Goal: Information Seeking & Learning: Find specific fact

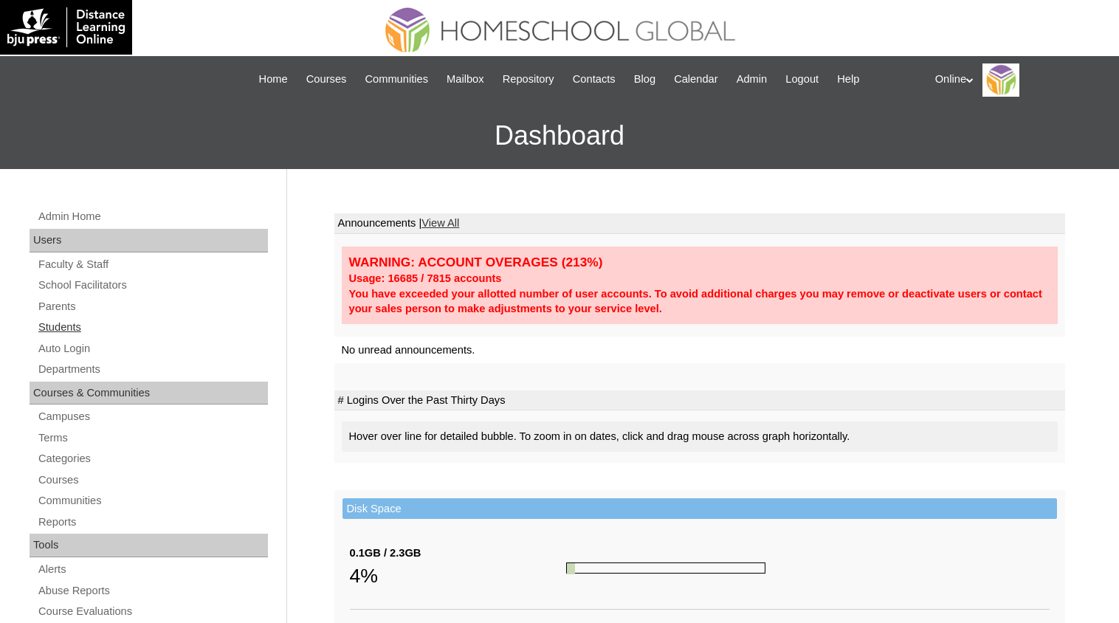
click at [62, 326] on link "Students" at bounding box center [152, 327] width 231 height 18
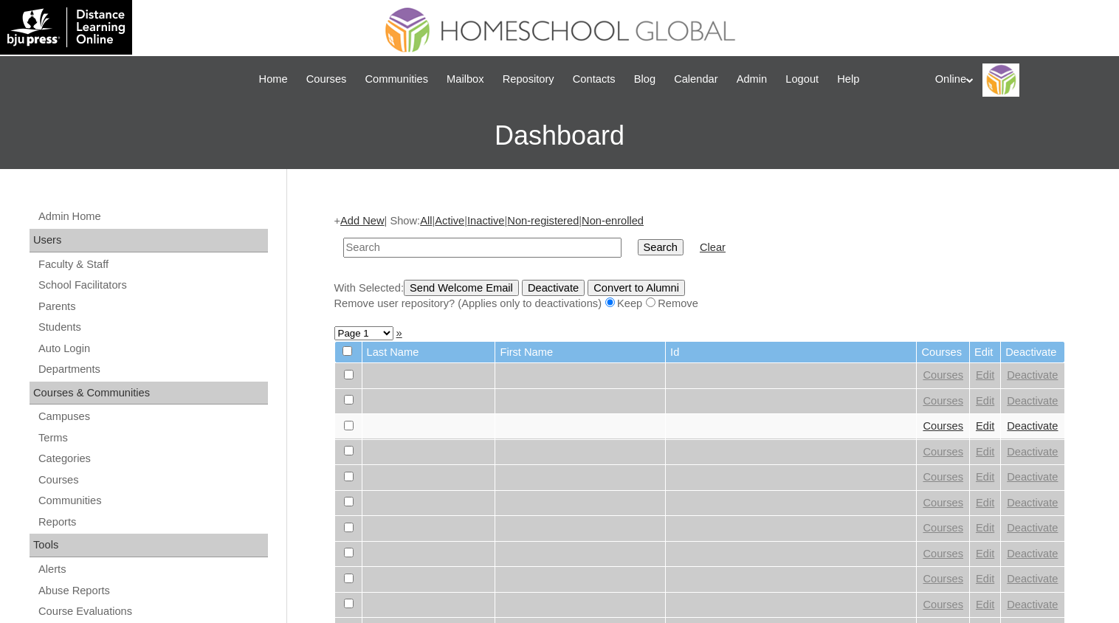
click at [479, 242] on input "text" at bounding box center [482, 248] width 278 height 20
type input "carmelo de villa"
click at [638, 239] on input "Search" at bounding box center [661, 247] width 46 height 16
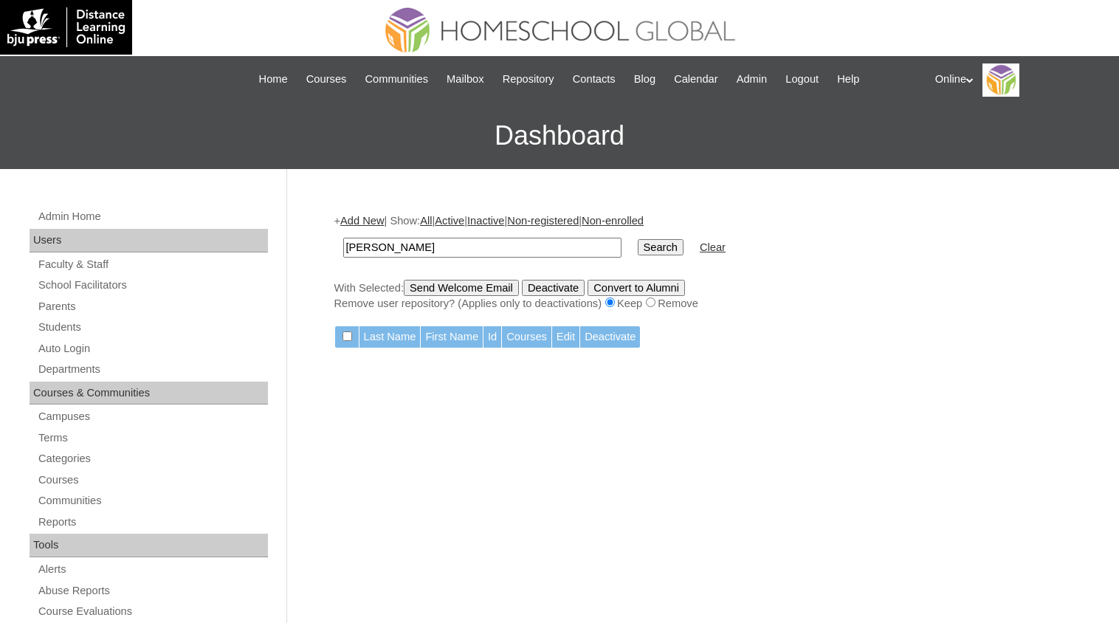
click at [388, 248] on input "carmelo de villa" at bounding box center [482, 248] width 278 height 20
type input "[PERSON_NAME] [PERSON_NAME]"
click at [638, 242] on input "Search" at bounding box center [661, 247] width 46 height 16
click at [468, 249] on input "[PERSON_NAME] [PERSON_NAME]" at bounding box center [482, 248] width 278 height 20
paste input "HG0130-OACAD2024"
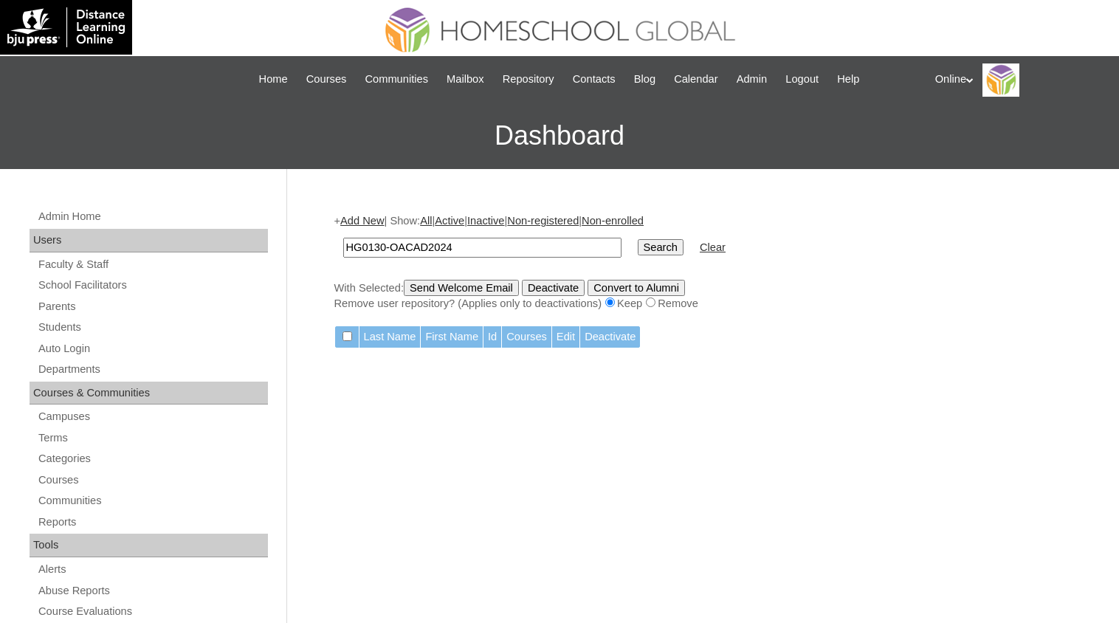
type input "HG0130-OACAD2024"
click at [638, 245] on input "Search" at bounding box center [661, 247] width 46 height 16
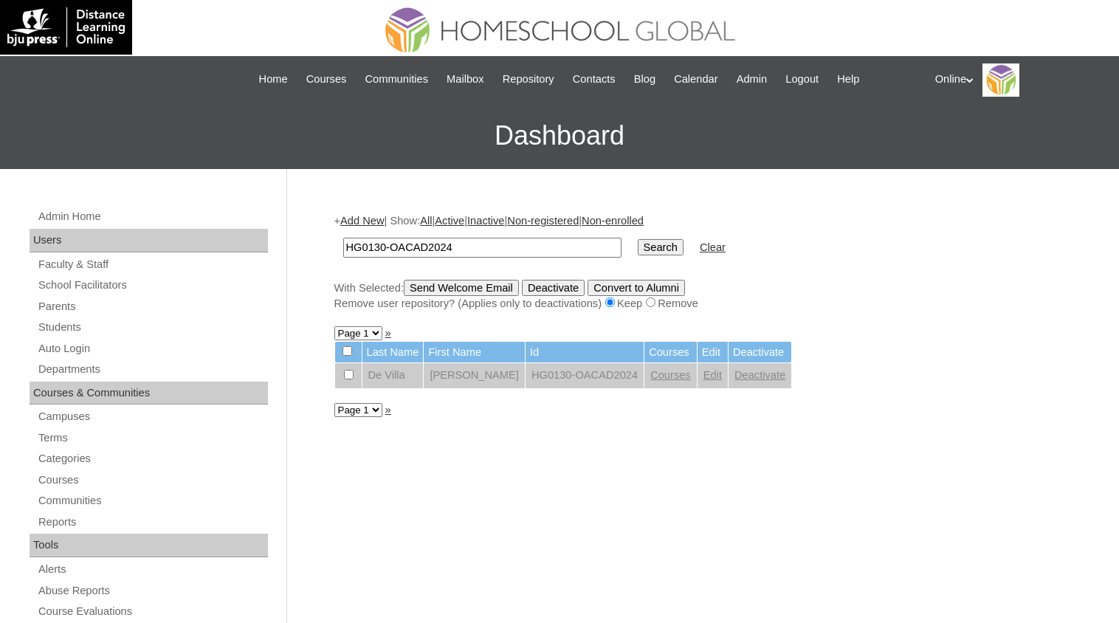
click at [647, 377] on td "Courses" at bounding box center [671, 375] width 52 height 25
click at [651, 374] on link "Courses" at bounding box center [671, 375] width 41 height 12
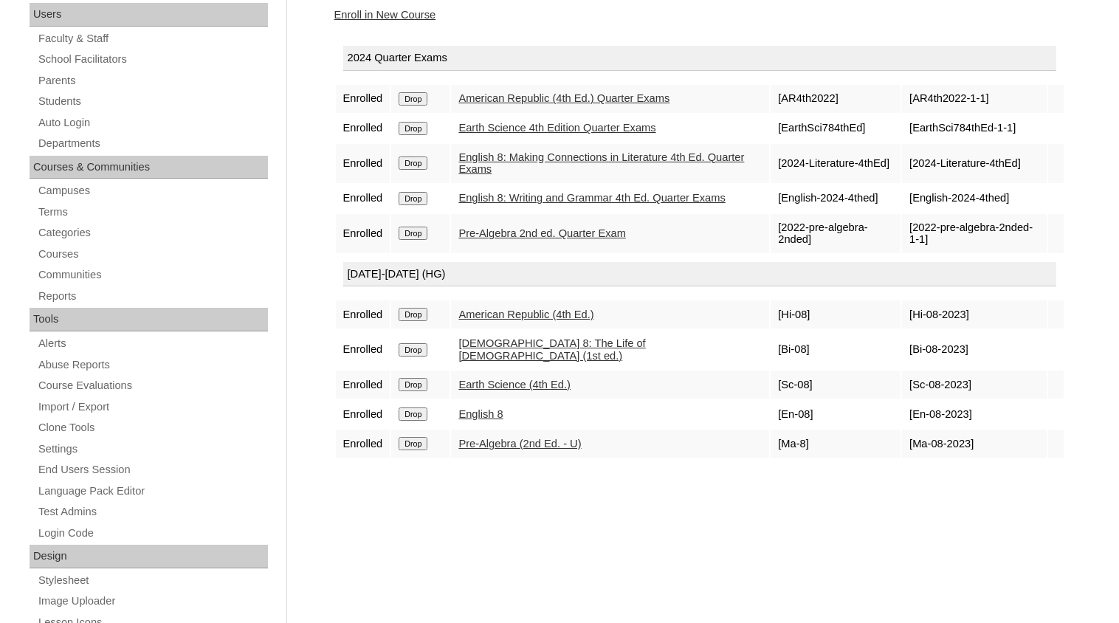
scroll to position [196, 0]
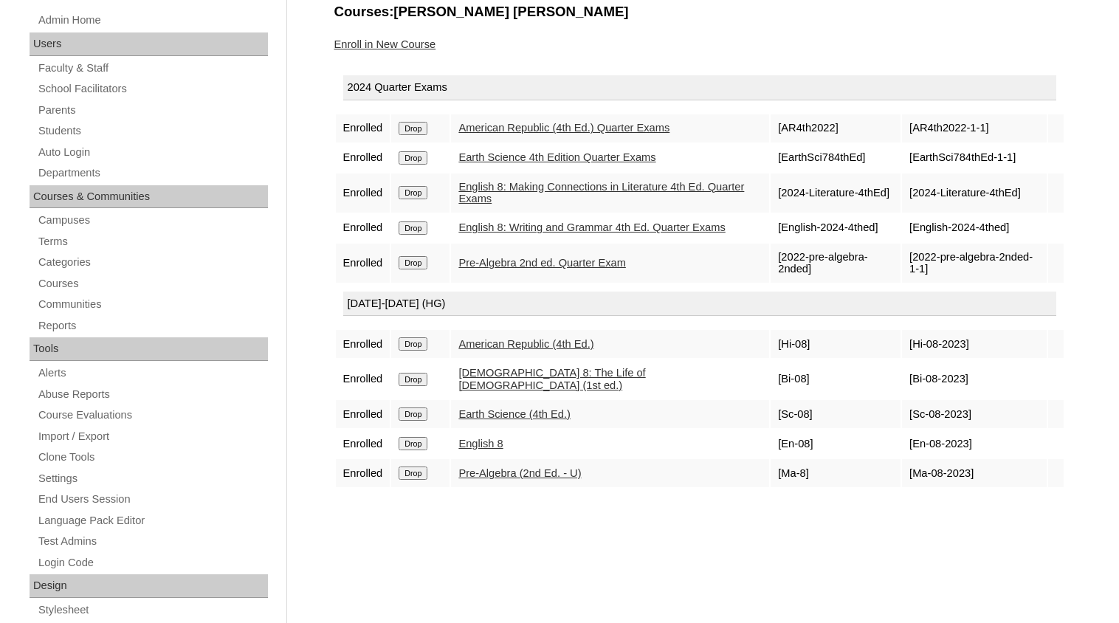
click at [538, 158] on link "Earth Science 4th Edition Quarter Exams" at bounding box center [557, 157] width 197 height 12
